Goal: Check status: Check status

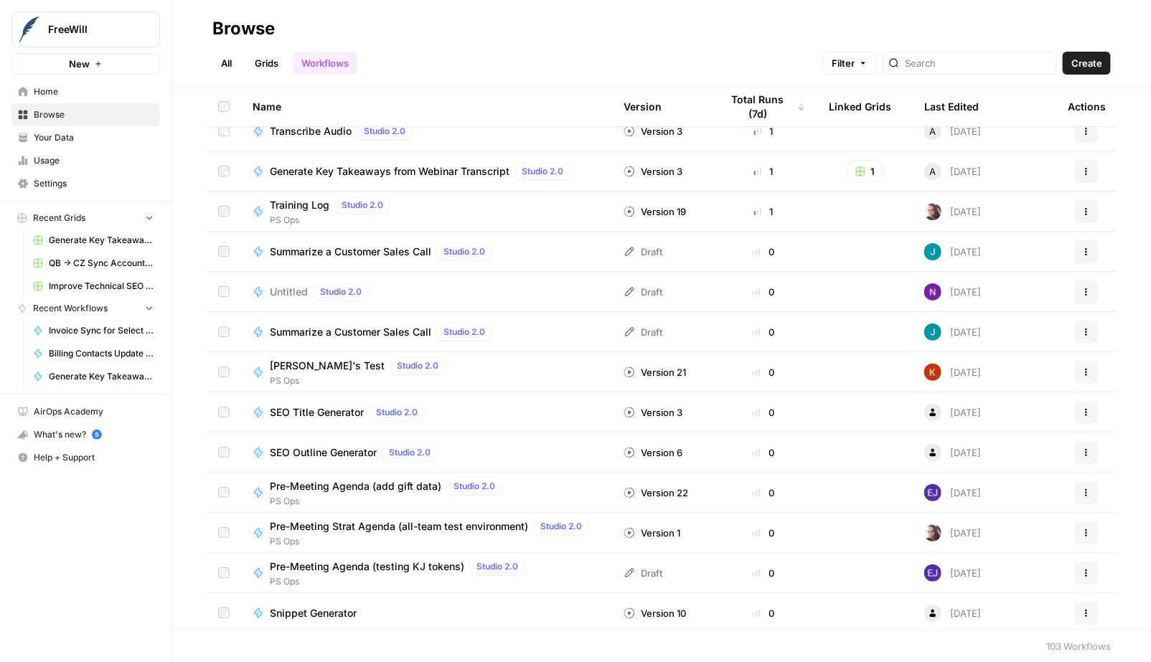
scroll to position [278, 0]
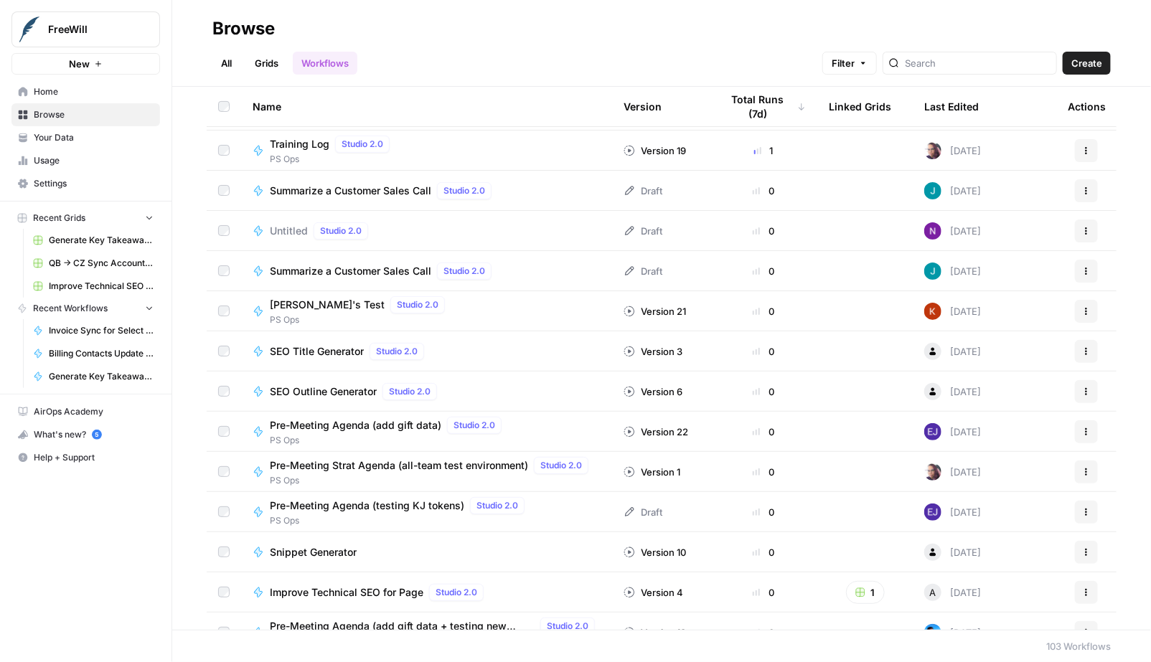
click at [352, 425] on span "Pre-Meeting Agenda (add gift data)" at bounding box center [355, 425] width 171 height 14
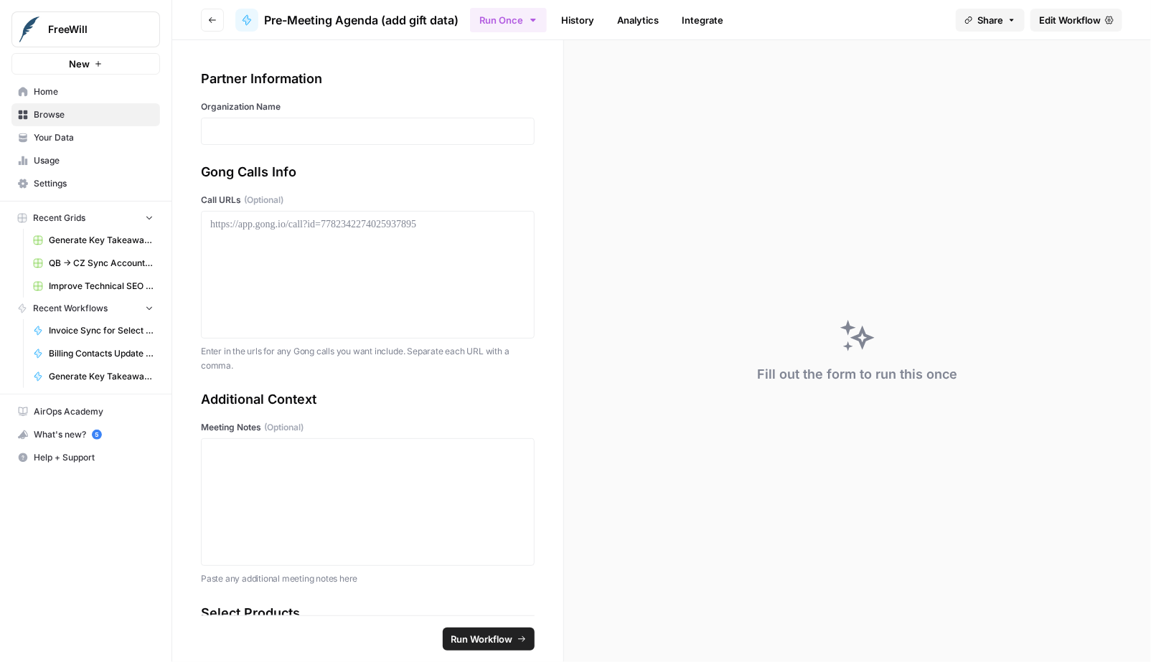
click at [582, 27] on link "History" at bounding box center [577, 20] width 50 height 23
